Goal: Navigation & Orientation: Find specific page/section

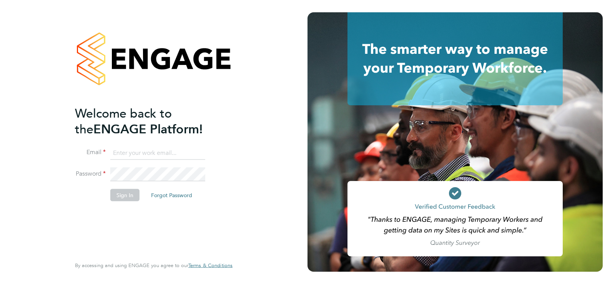
type input "[PERSON_NAME][EMAIL_ADDRESS][PERSON_NAME][DOMAIN_NAME]"
click at [121, 198] on button "Sign In" at bounding box center [124, 195] width 29 height 12
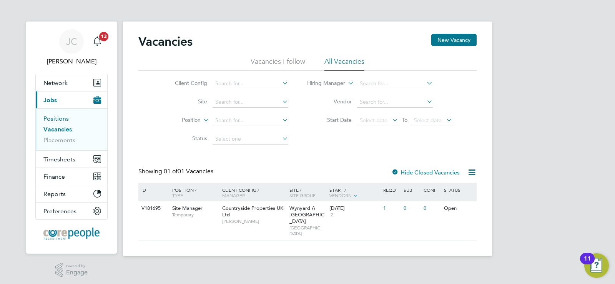
click at [57, 121] on link "Positions" at bounding box center [55, 118] width 25 height 7
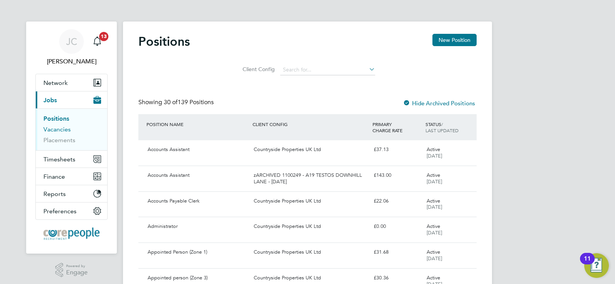
click at [62, 133] on link "Vacancies" at bounding box center [56, 129] width 27 height 7
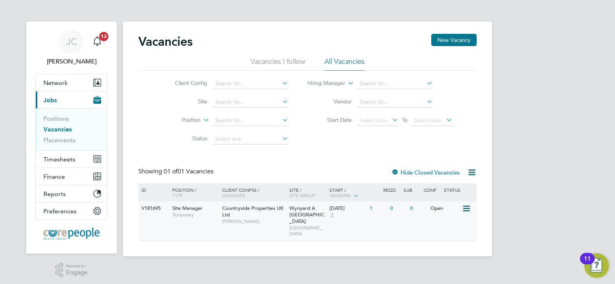
click at [374, 210] on div "1" at bounding box center [378, 208] width 20 height 14
